Goal: Navigation & Orientation: Find specific page/section

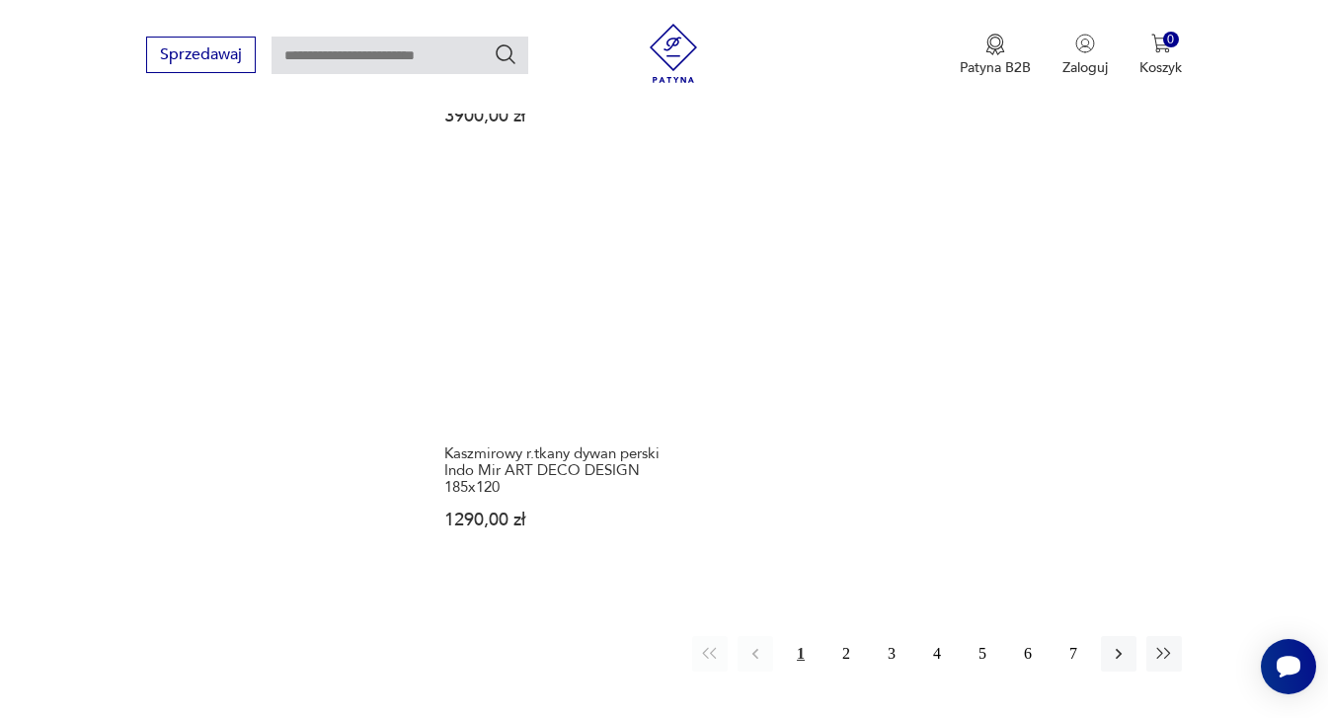
scroll to position [2669, 0]
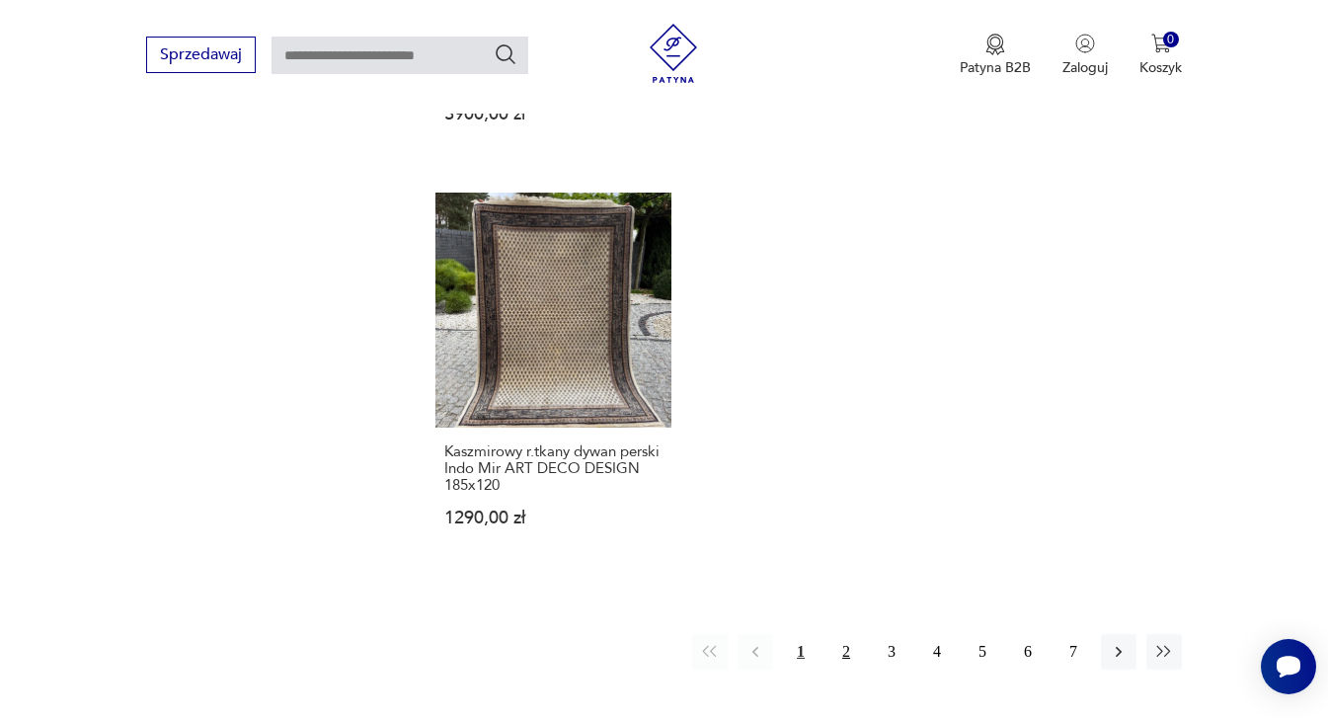
click at [850, 634] on button "2" at bounding box center [847, 652] width 36 height 36
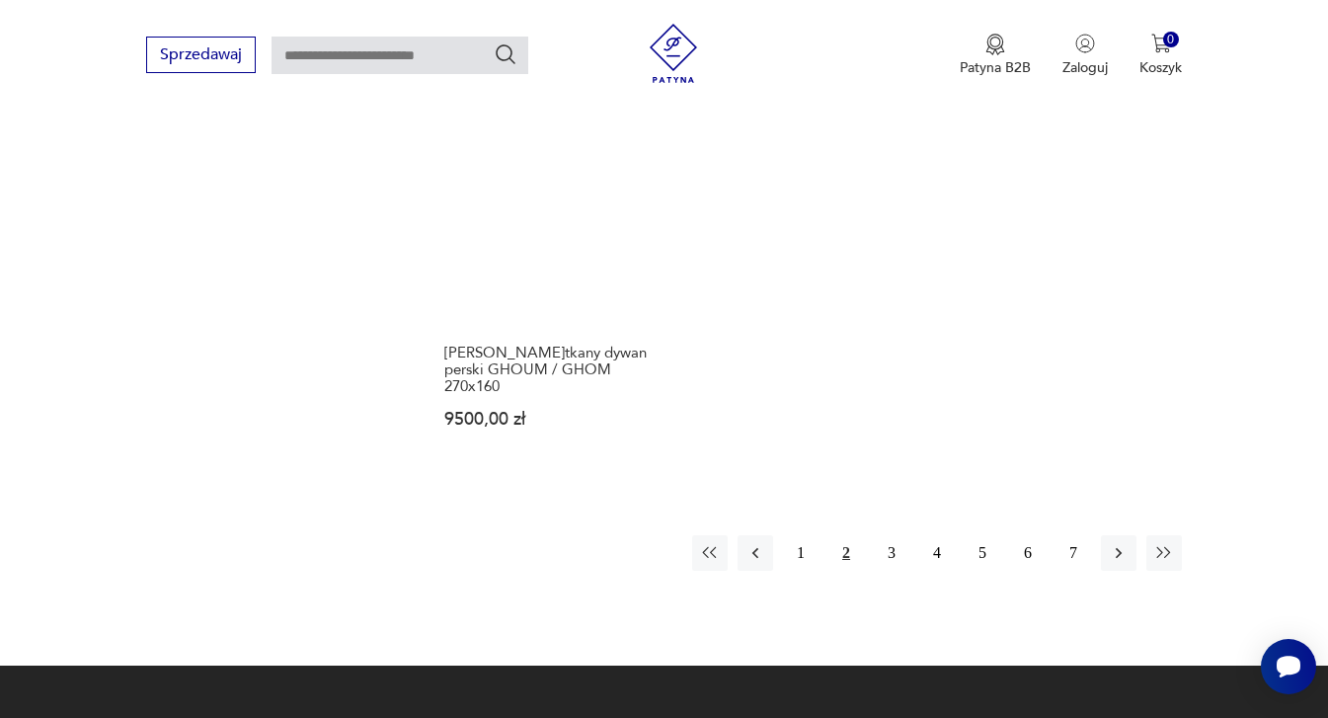
scroll to position [2772, 0]
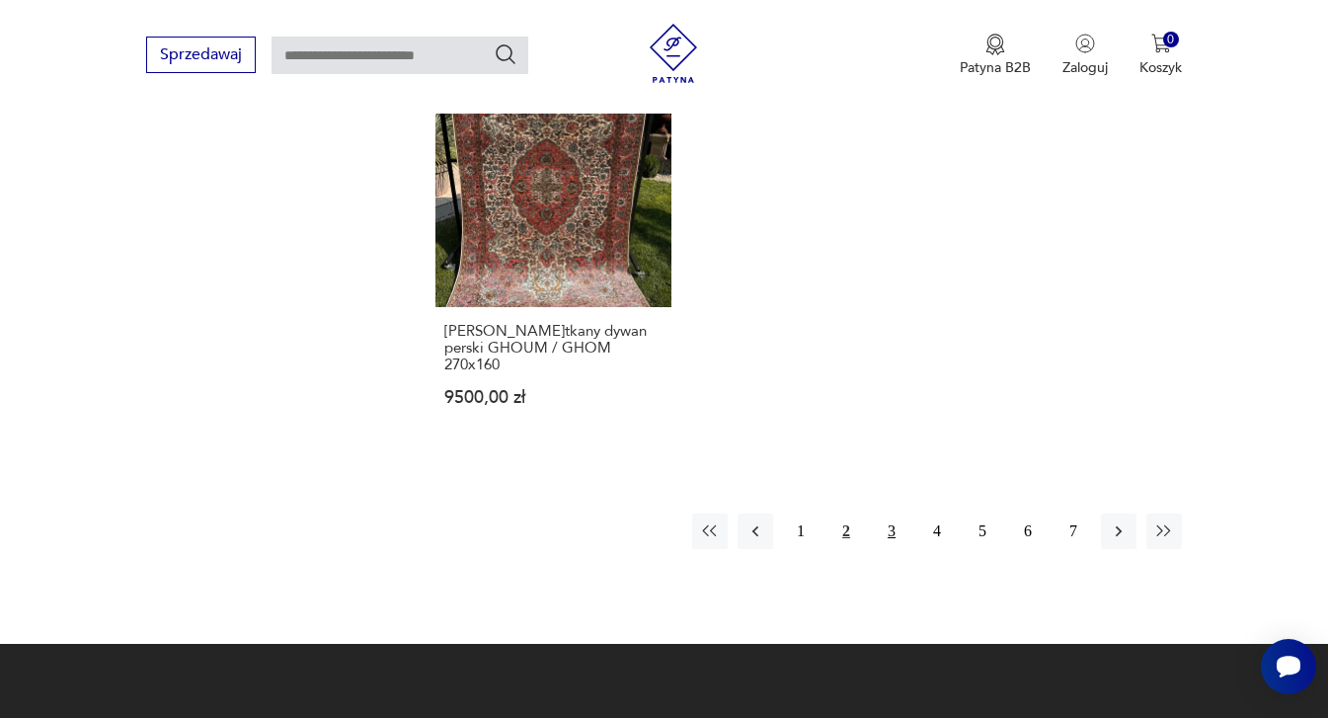
click at [893, 514] on button "3" at bounding box center [892, 532] width 36 height 36
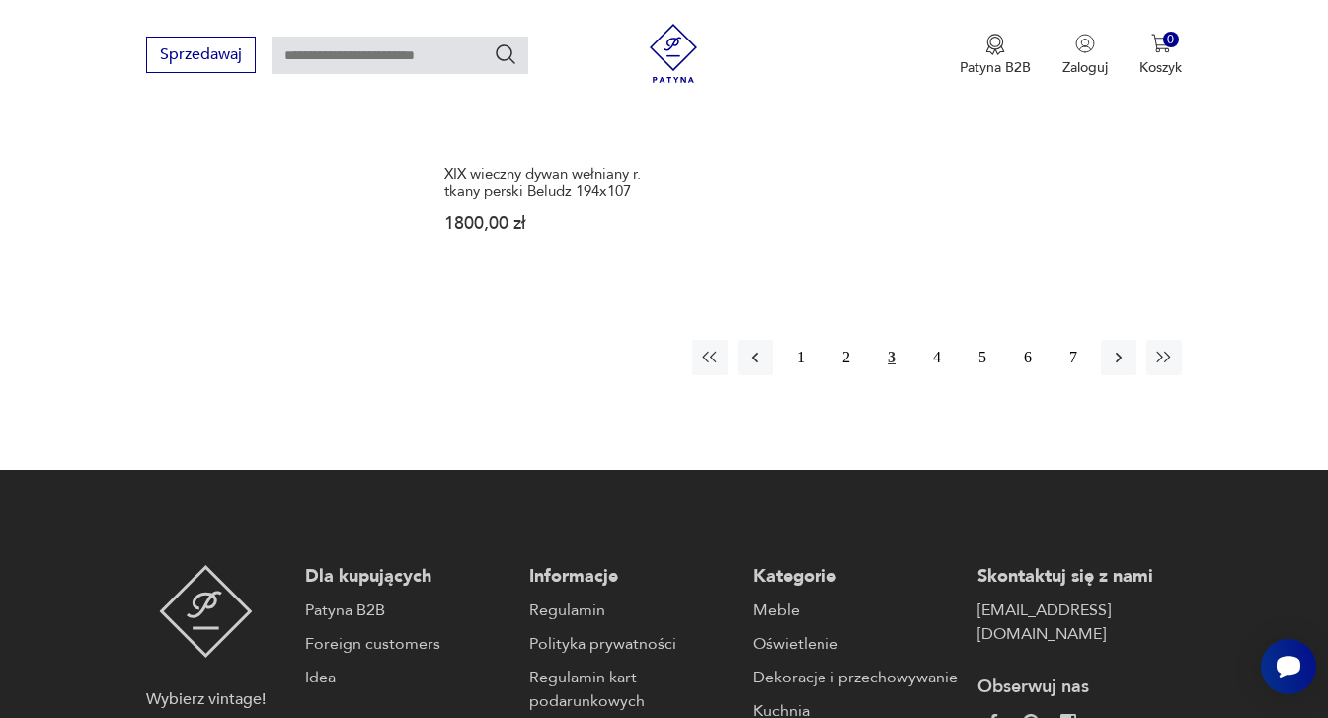
scroll to position [2969, 0]
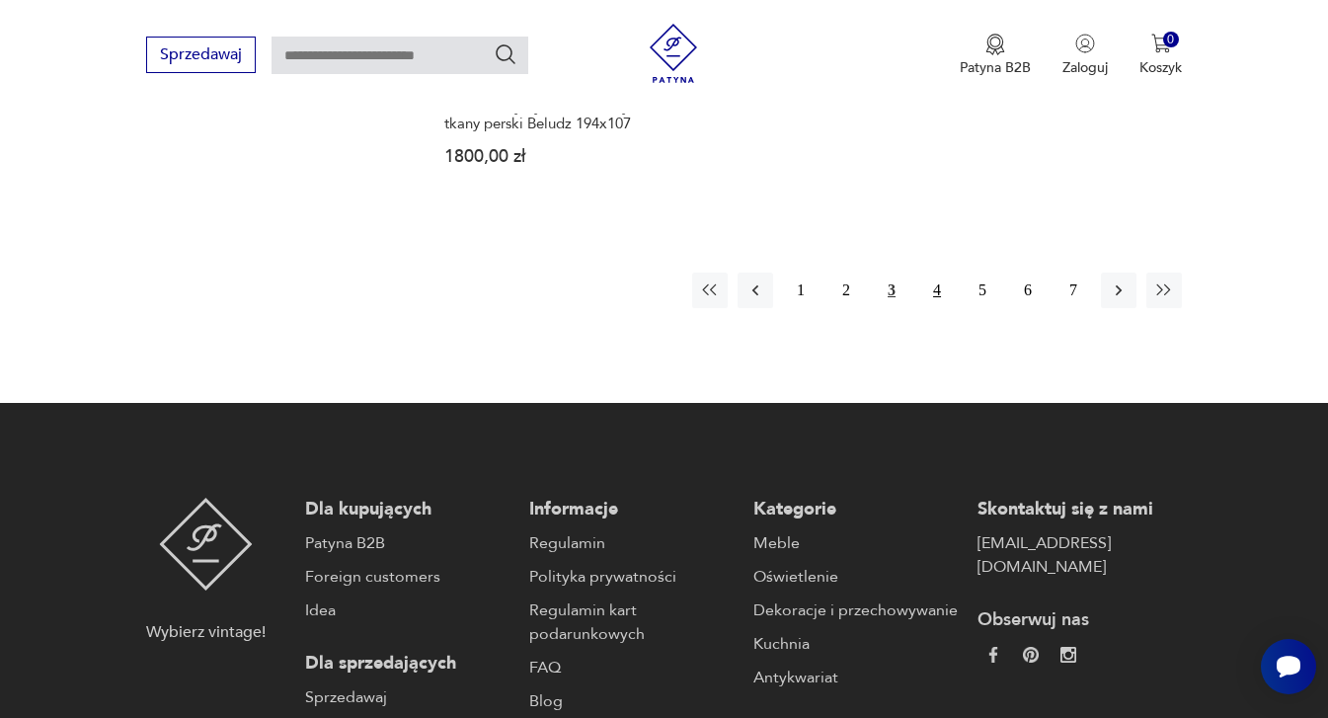
click at [929, 278] on button "4" at bounding box center [938, 291] width 36 height 36
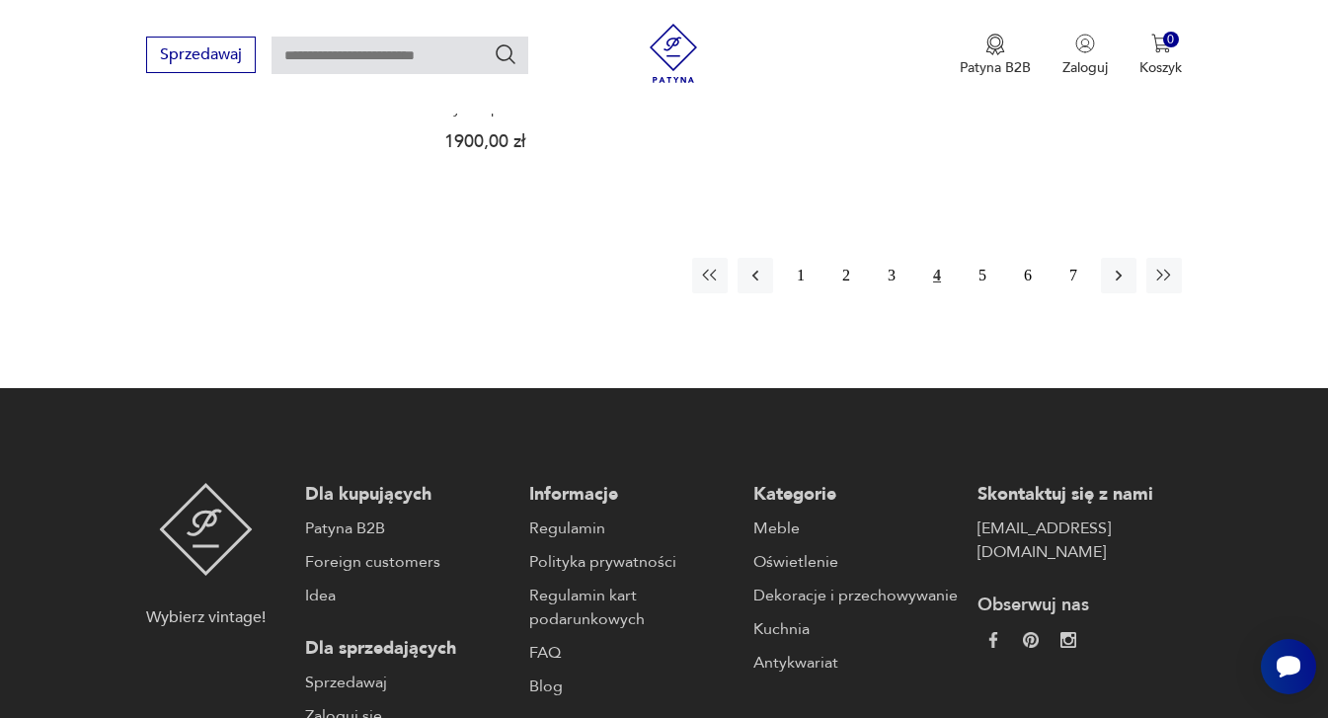
scroll to position [3010, 0]
